Goal: Information Seeking & Learning: Find specific fact

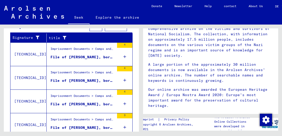
scroll to position [178, 0]
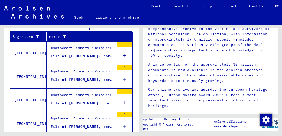
click at [123, 53] on icon at bounding box center [124, 56] width 3 height 18
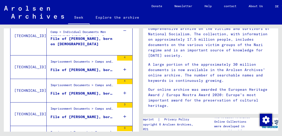
scroll to position [204, 0]
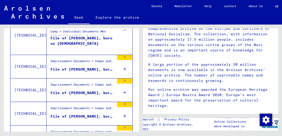
click at [123, 68] on icon at bounding box center [124, 69] width 3 height 18
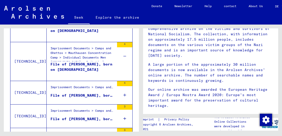
scroll to position [249, 0]
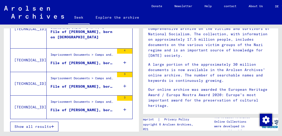
click at [123, 60] on icon at bounding box center [124, 63] width 3 height 18
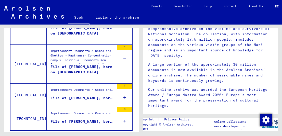
scroll to position [264, 0]
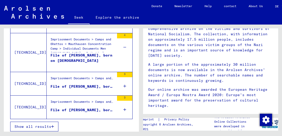
click at [123, 84] on icon at bounding box center [124, 86] width 3 height 18
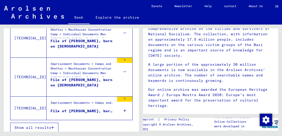
scroll to position [280, 0]
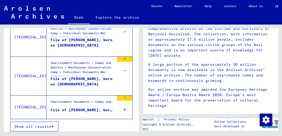
click at [123, 108] on div "3" at bounding box center [124, 106] width 15 height 23
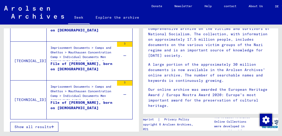
scroll to position [295, 0]
click at [25, 125] on font "Show all results" at bounding box center [33, 126] width 37 height 5
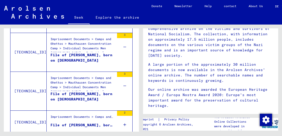
scroll to position [280, 0]
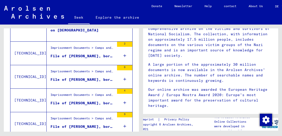
click at [123, 55] on icon at bounding box center [124, 56] width 3 height 18
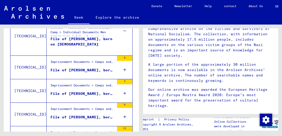
scroll to position [306, 0]
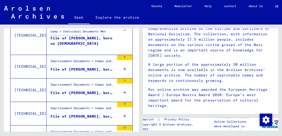
click at [123, 69] on icon at bounding box center [124, 69] width 3 height 18
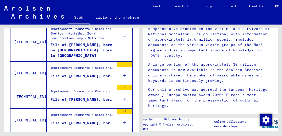
scroll to position [357, 0]
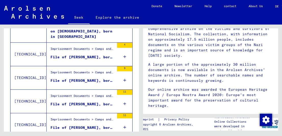
click at [123, 55] on icon at bounding box center [124, 57] width 3 height 18
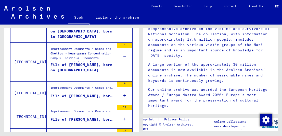
click at [123, 94] on icon at bounding box center [124, 95] width 3 height 18
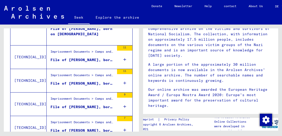
scroll to position [433, 0]
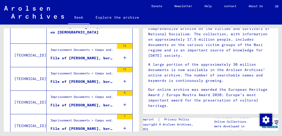
click at [123, 56] on icon at bounding box center [124, 58] width 3 height 18
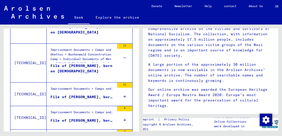
click at [123, 93] on icon at bounding box center [124, 96] width 3 height 18
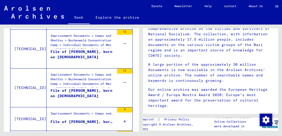
scroll to position [484, 0]
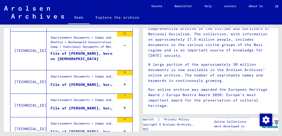
click at [119, 83] on div "9" at bounding box center [124, 81] width 15 height 23
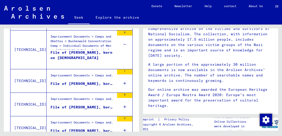
scroll to position [535, 0]
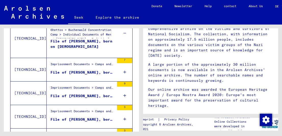
click at [123, 70] on icon at bounding box center [124, 72] width 3 height 18
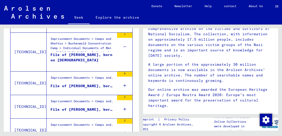
scroll to position [561, 0]
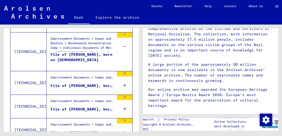
click at [119, 84] on div "9" at bounding box center [124, 82] width 15 height 23
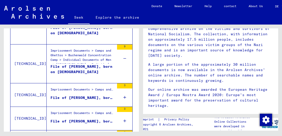
scroll to position [611, 0]
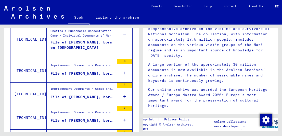
click at [123, 71] on icon at bounding box center [124, 73] width 3 height 18
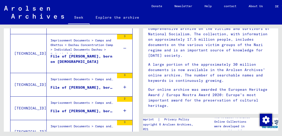
scroll to position [637, 0]
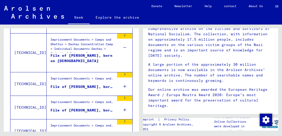
click at [123, 83] on icon at bounding box center [124, 86] width 3 height 18
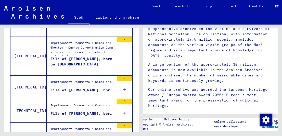
scroll to position [688, 0]
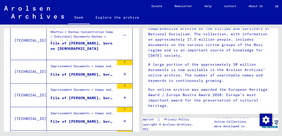
click at [123, 70] on icon at bounding box center [124, 74] width 3 height 18
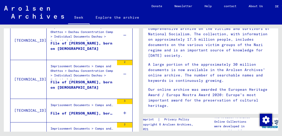
click at [123, 110] on icon at bounding box center [124, 113] width 3 height 18
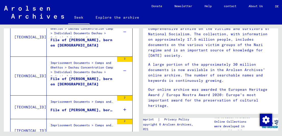
scroll to position [739, 0]
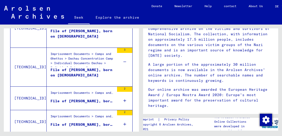
click at [123, 97] on icon at bounding box center [124, 101] width 3 height 18
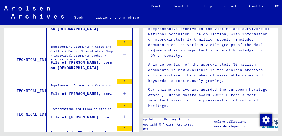
scroll to position [790, 0]
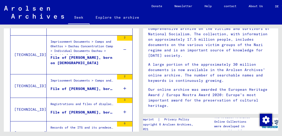
click at [123, 86] on icon at bounding box center [124, 88] width 3 height 18
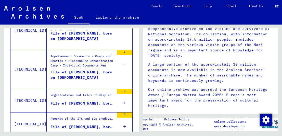
scroll to position [815, 0]
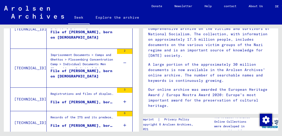
click at [119, 98] on div "3" at bounding box center [124, 98] width 15 height 23
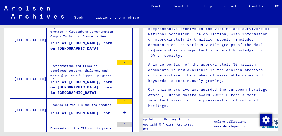
scroll to position [866, 0]
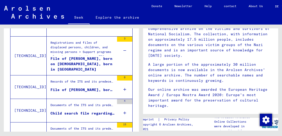
click at [123, 86] on icon at bounding box center [124, 89] width 3 height 18
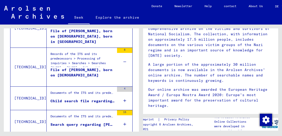
scroll to position [917, 0]
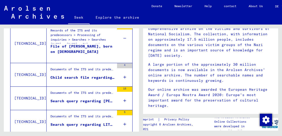
click at [123, 75] on icon at bounding box center [124, 77] width 3 height 18
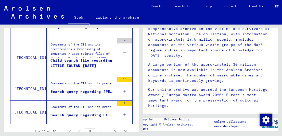
scroll to position [943, 0]
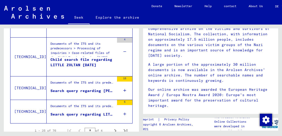
click at [119, 87] on div "15" at bounding box center [124, 87] width 15 height 23
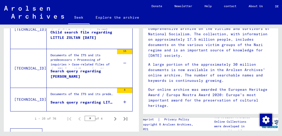
scroll to position [976, 0]
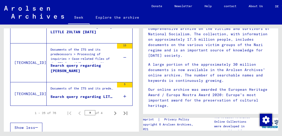
click at [123, 94] on icon at bounding box center [124, 96] width 3 height 18
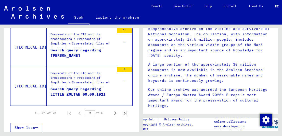
scroll to position [991, 0]
click at [112, 111] on icon "Next page" at bounding box center [115, 112] width 7 height 7
type input "*"
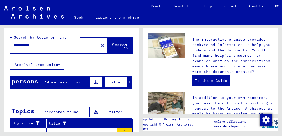
scroll to position [178, 0]
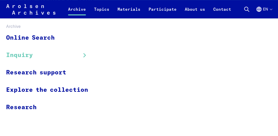
scroll to position [127, 0]
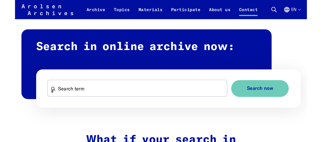
scroll to position [459, 0]
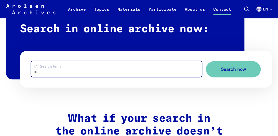
click at [43, 70] on input "Search term" at bounding box center [116, 69] width 171 height 16
type input "**********"
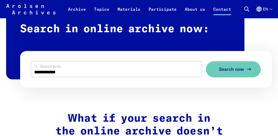
click at [222, 70] on span "Search now" at bounding box center [231, 69] width 25 height 5
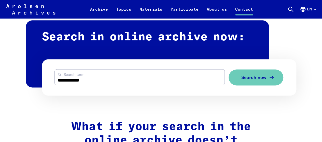
scroll to position [446, 0]
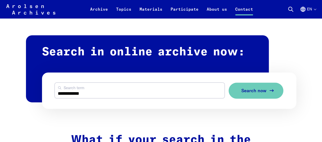
click at [244, 95] on button "Search now" at bounding box center [256, 91] width 55 height 16
click at [242, 92] on span "Search now" at bounding box center [254, 90] width 25 height 5
